Goal: Task Accomplishment & Management: Use online tool/utility

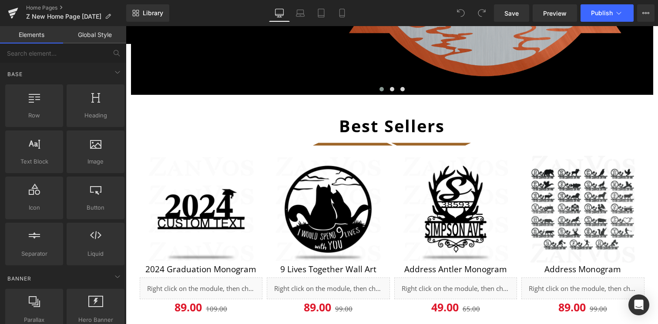
scroll to position [309, 0]
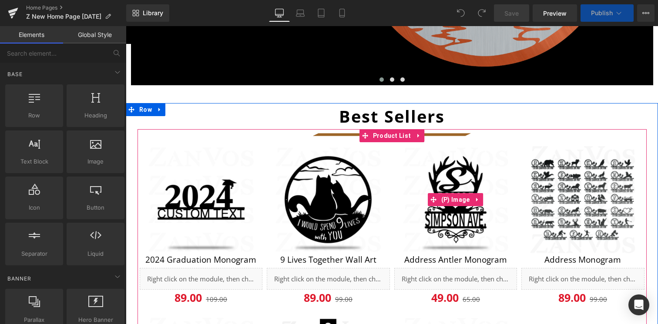
click at [502, 158] on img at bounding box center [456, 200] width 111 height 111
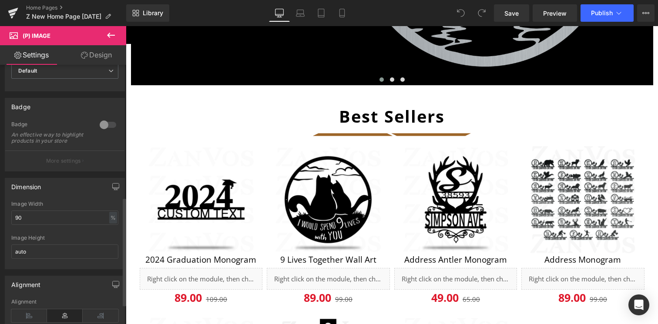
scroll to position [0, 0]
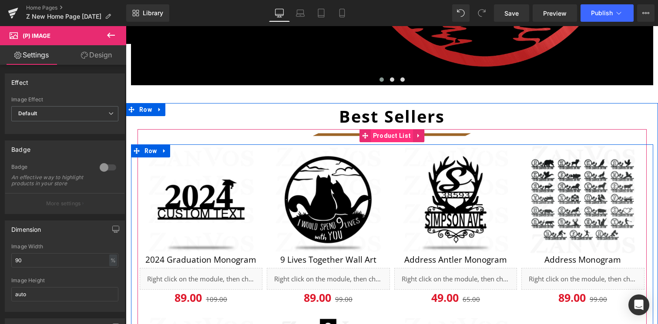
click at [394, 138] on span "Product List" at bounding box center [392, 135] width 43 height 13
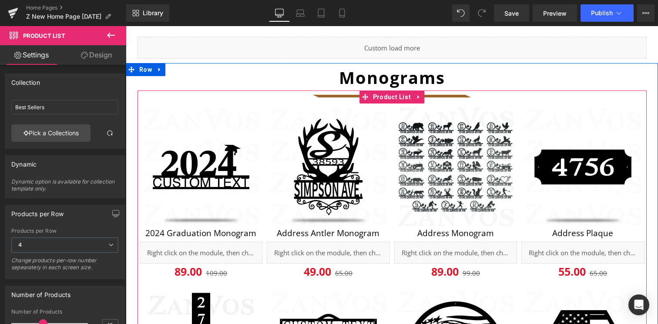
scroll to position [971, 0]
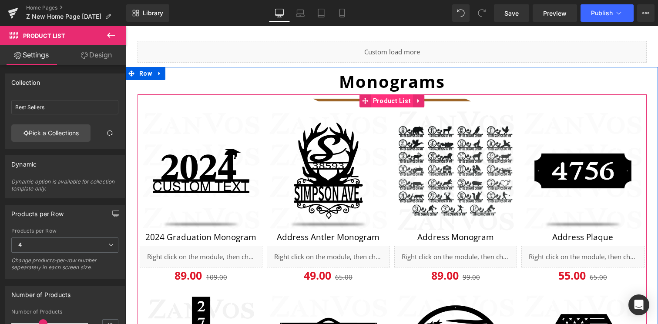
click at [388, 105] on span "Product List" at bounding box center [392, 100] width 43 height 13
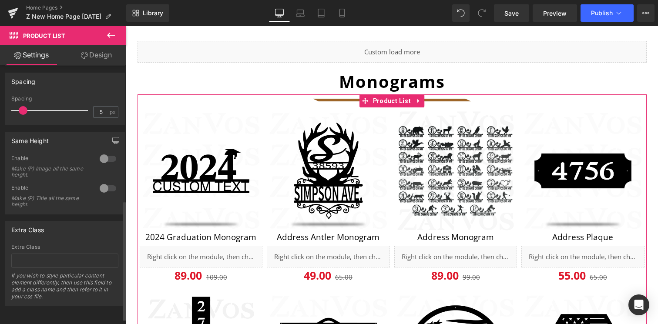
scroll to position [306, 0]
click at [106, 56] on link "Design" at bounding box center [96, 55] width 63 height 20
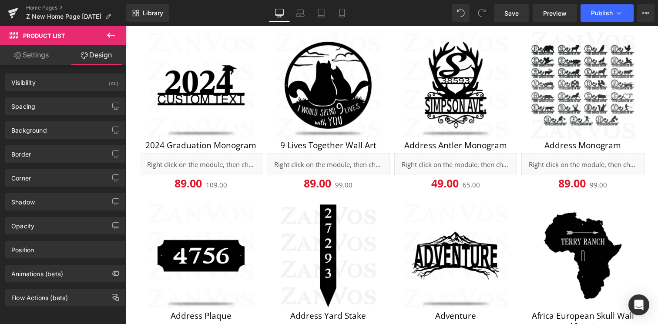
scroll to position [422, 0]
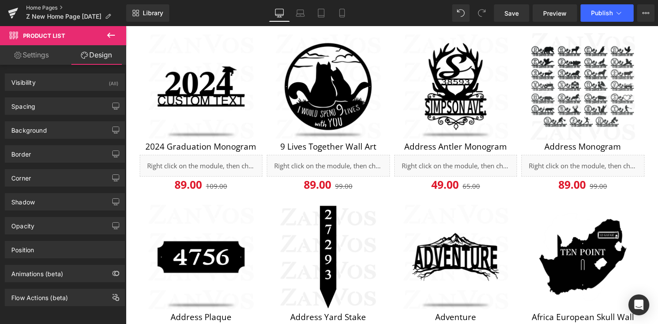
click at [56, 7] on link "Home Pages" at bounding box center [76, 7] width 100 height 7
